Goal: Check status: Check status

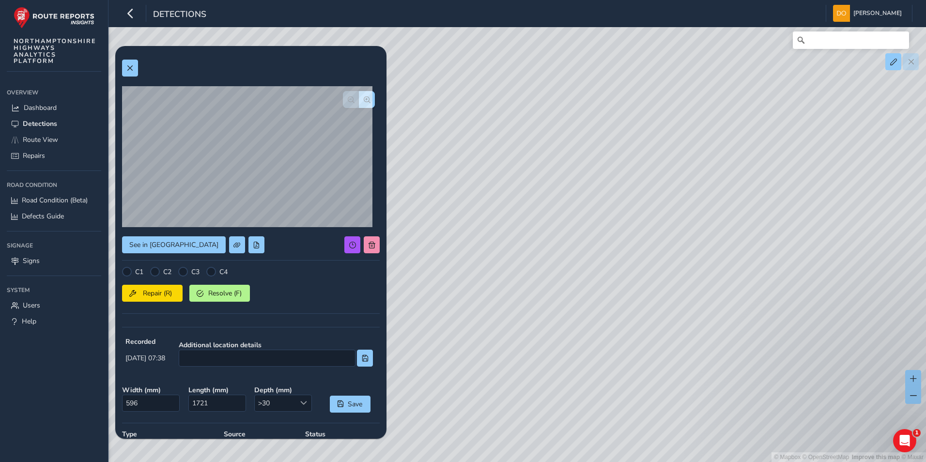
drag, startPoint x: 454, startPoint y: 287, endPoint x: 596, endPoint y: 360, distance: 159.8
click at [596, 360] on div "© Mapbox © OpenStreetMap Improve this map © Maxar" at bounding box center [463, 231] width 926 height 462
drag, startPoint x: 514, startPoint y: 282, endPoint x: 784, endPoint y: 475, distance: 332.3
click at [784, 461] on html "Detections [PERSON_NAME] Colour Scheme: Dark Dim Light Logout See in Route View…" at bounding box center [463, 231] width 926 height 462
drag, startPoint x: 532, startPoint y: 285, endPoint x: 549, endPoint y: 311, distance: 30.5
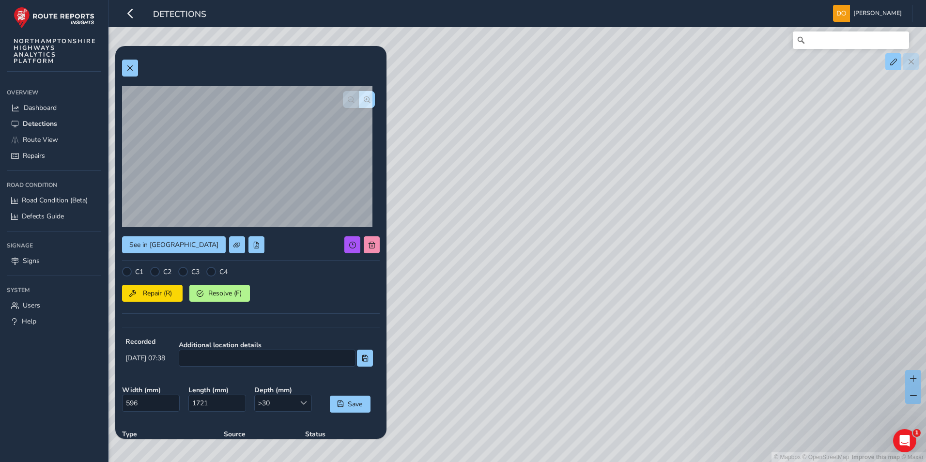
click at [644, 387] on div "© Mapbox © OpenStreetMap Improve this map © Maxar" at bounding box center [463, 231] width 926 height 462
drag, startPoint x: 644, startPoint y: 333, endPoint x: 618, endPoint y: 223, distance: 113.2
click at [618, 223] on div "© Mapbox © OpenStreetMap Improve this map © Maxar" at bounding box center [463, 231] width 926 height 462
drag, startPoint x: 627, startPoint y: 362, endPoint x: 625, endPoint y: 331, distance: 31.0
click at [578, 189] on div "© Mapbox © OpenStreetMap Improve this map © Maxar" at bounding box center [463, 231] width 926 height 462
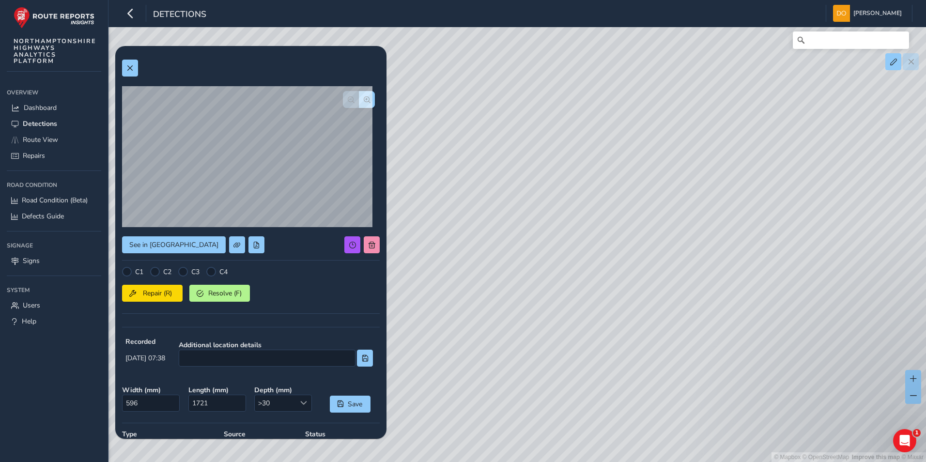
drag, startPoint x: 630, startPoint y: 327, endPoint x: 535, endPoint y: 265, distance: 113.8
click at [549, 263] on div "© Mapbox © OpenStreetMap Improve this map © Maxar" at bounding box center [463, 231] width 926 height 462
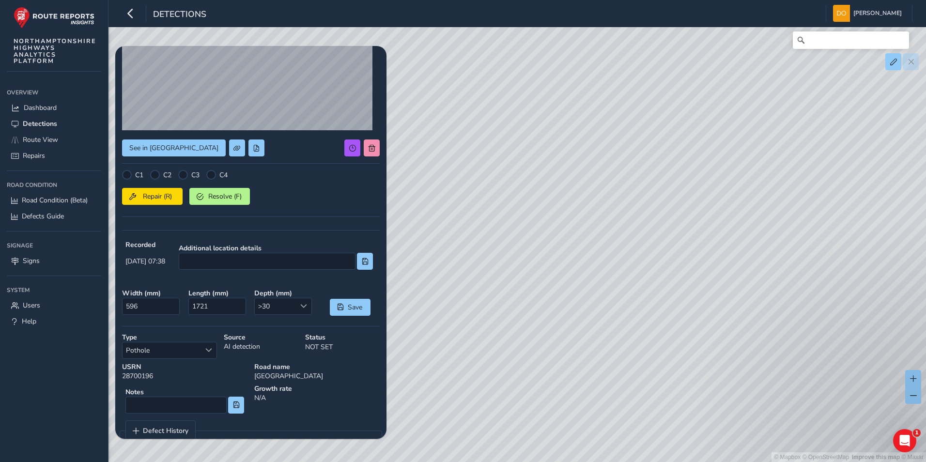
scroll to position [120, 0]
